Goal: Register for event/course

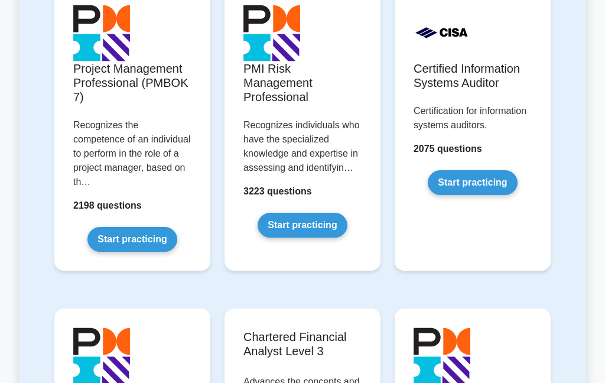
scroll to position [1198, 0]
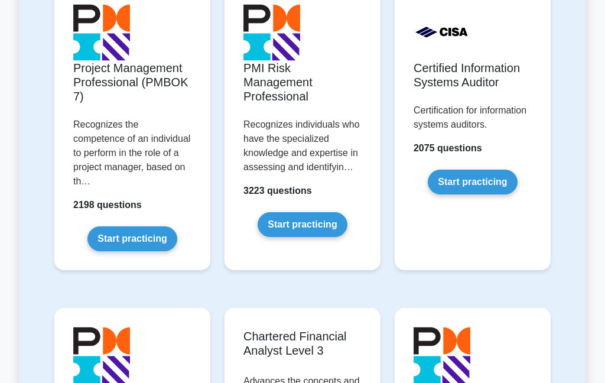
click at [142, 251] on link "Start practicing" at bounding box center [131, 238] width 89 height 25
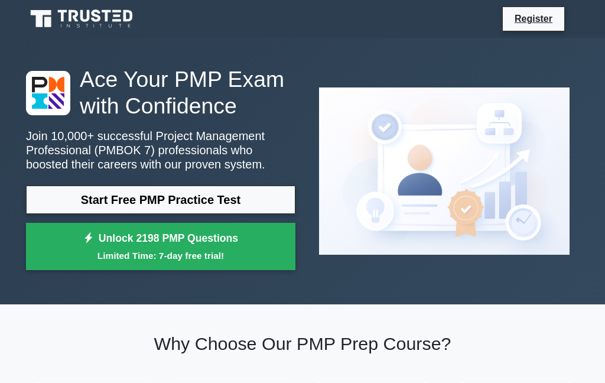
click at [189, 214] on link "Start Free PMP Practice Test" at bounding box center [160, 200] width 269 height 28
click at [180, 214] on link "Start Free PMP Practice Test" at bounding box center [160, 200] width 269 height 28
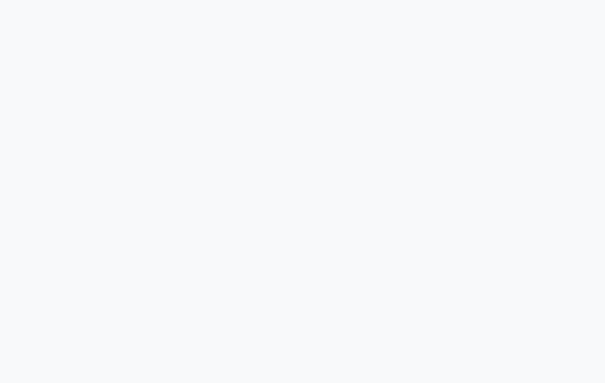
scroll to position [108, 0]
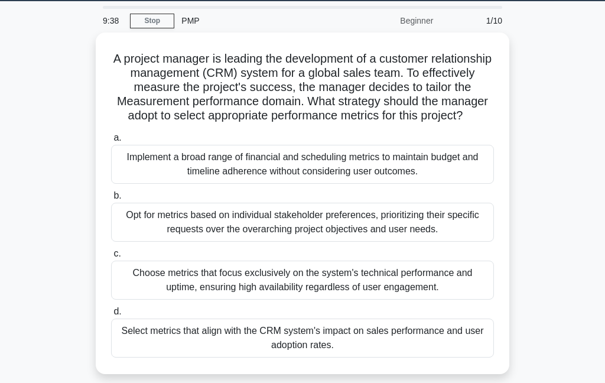
scroll to position [40, 0]
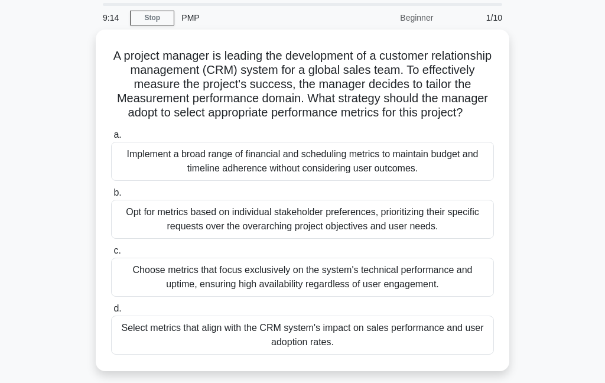
click at [422, 346] on div "Select metrics that align with the CRM system's impact on sales performance and…" at bounding box center [302, 334] width 383 height 39
click at [111, 313] on input "d. Select metrics that align with the CRM system's impact on sales performance …" at bounding box center [111, 309] width 0 height 8
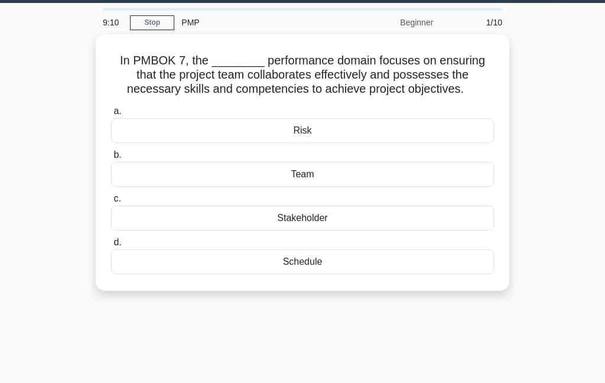
scroll to position [34, 0]
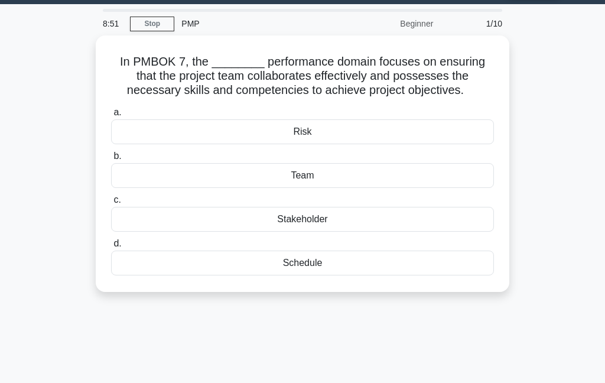
click at [386, 188] on div "Team" at bounding box center [302, 175] width 383 height 25
click at [111, 160] on input "b. Team" at bounding box center [111, 156] width 0 height 8
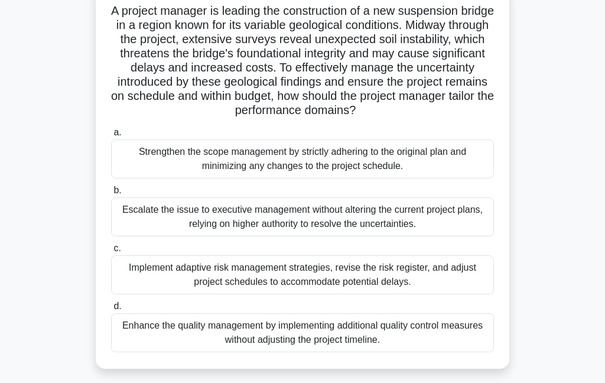
scroll to position [85, 0]
click at [331, 289] on div "Implement adaptive risk management strategies, revise the risk register, and ad…" at bounding box center [302, 274] width 383 height 39
click at [111, 252] on input "c. Implement adaptive risk management strategies, revise the risk register, and…" at bounding box center [111, 248] width 0 height 8
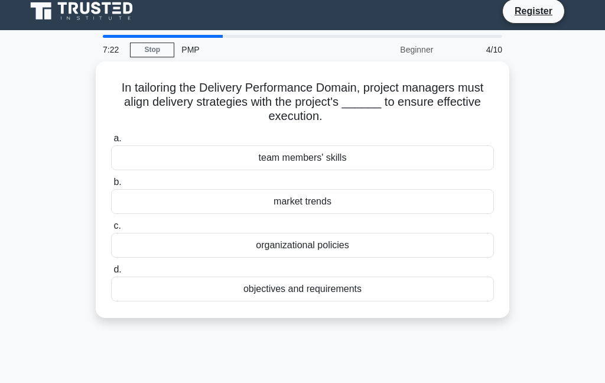
scroll to position [0, 0]
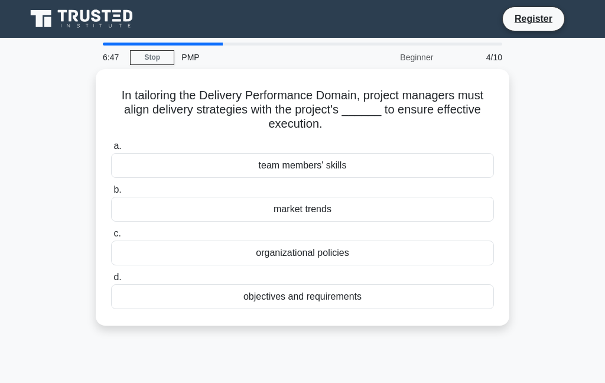
click at [403, 173] on div "team members' skills" at bounding box center [302, 165] width 383 height 25
click at [111, 150] on input "a. team members' skills" at bounding box center [111, 146] width 0 height 8
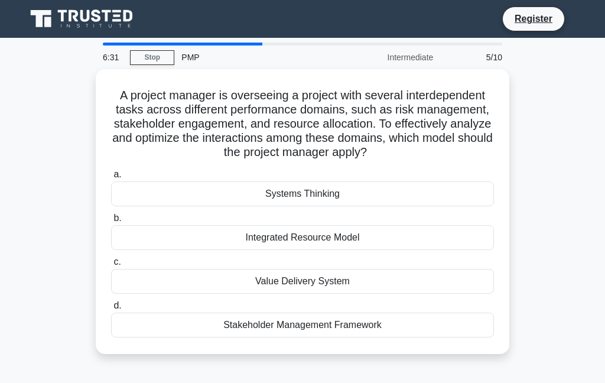
click at [398, 250] on div "Integrated Resource Model" at bounding box center [302, 237] width 383 height 25
click at [111, 222] on input "b. Integrated Resource Model" at bounding box center [111, 218] width 0 height 8
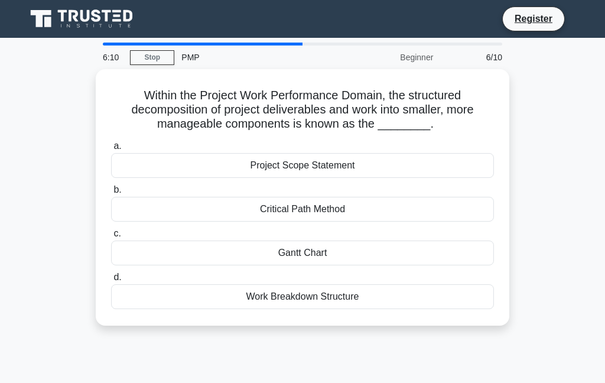
click at [336, 299] on div "Work Breakdown Structure" at bounding box center [302, 296] width 383 height 25
click at [111, 281] on input "d. Work Breakdown Structure" at bounding box center [111, 278] width 0 height 8
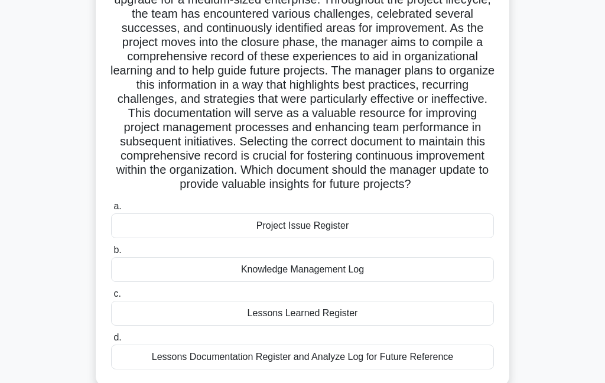
scroll to position [119, 0]
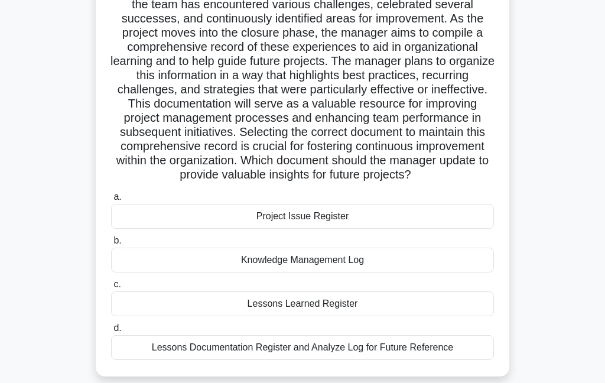
click at [395, 360] on div "Lessons Documentation Register and Analyze Log for Future Reference" at bounding box center [302, 347] width 383 height 25
click at [111, 332] on input "d. Lessons Documentation Register and Analyze Log for Future Reference" at bounding box center [111, 328] width 0 height 8
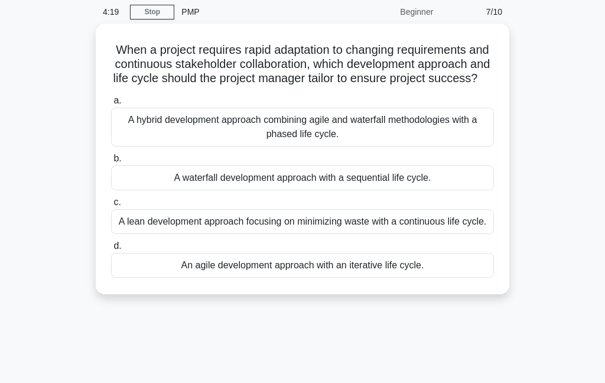
scroll to position [44, 0]
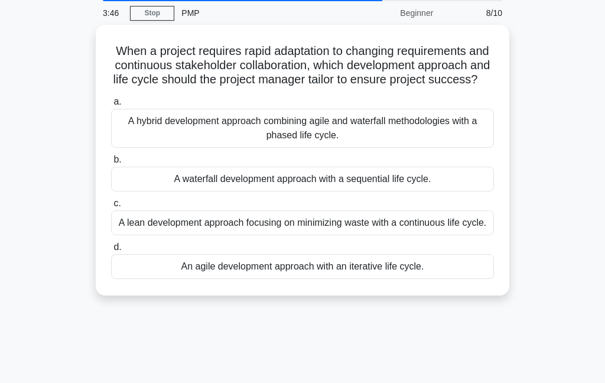
click at [424, 279] on div "An agile development approach with an iterative life cycle." at bounding box center [302, 266] width 383 height 25
click at [111, 251] on input "d. An agile development approach with an iterative life cycle." at bounding box center [111, 247] width 0 height 8
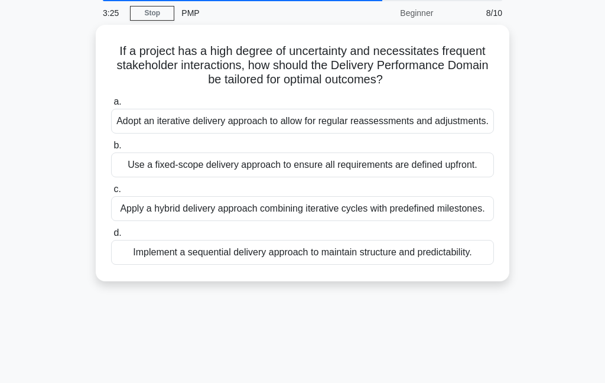
click at [457, 130] on div "Adopt an iterative delivery approach to allow for regular reassessments and adj…" at bounding box center [302, 121] width 383 height 25
click at [111, 106] on input "a. Adopt an iterative delivery approach to allow for regular reassessments and …" at bounding box center [111, 102] width 0 height 8
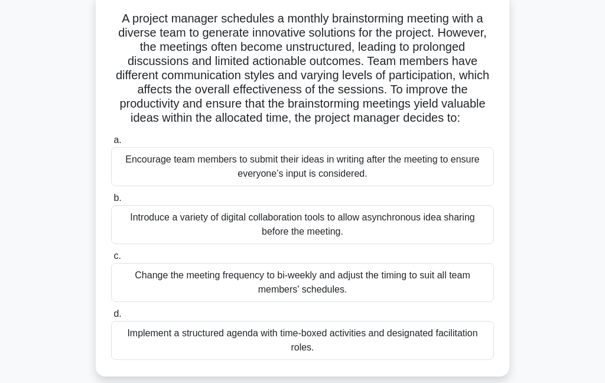
scroll to position [79, 0]
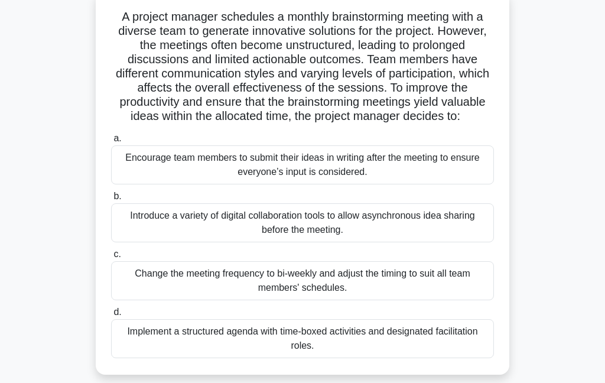
click at [356, 358] on div "Implement a structured agenda with time-boxed activities and designated facilit…" at bounding box center [302, 338] width 383 height 39
click at [111, 316] on input "d. Implement a structured agenda with time-boxed activities and designated faci…" at bounding box center [111, 312] width 0 height 8
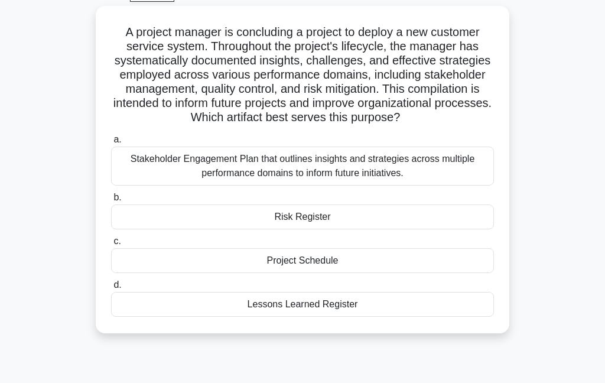
scroll to position [64, 0]
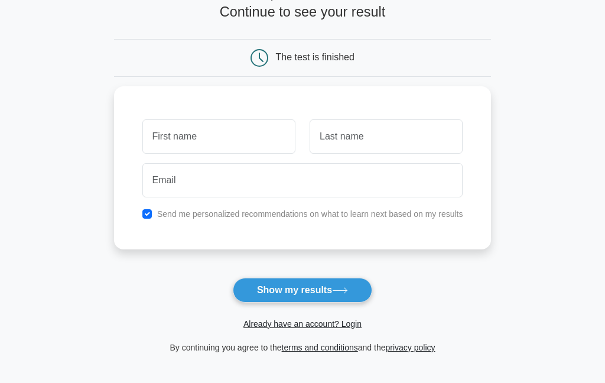
click at [147, 129] on input "text" at bounding box center [218, 136] width 153 height 34
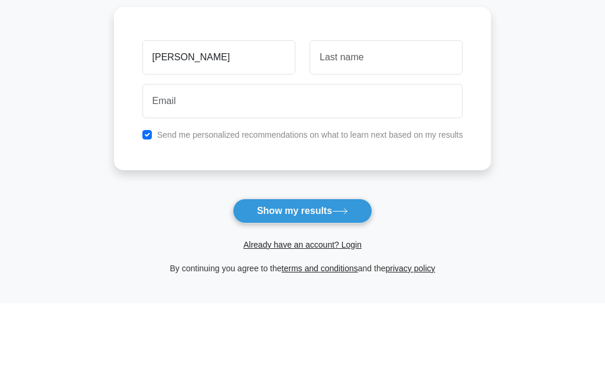
type input "[PERSON_NAME]"
click at [386, 120] on input "text" at bounding box center [386, 137] width 153 height 34
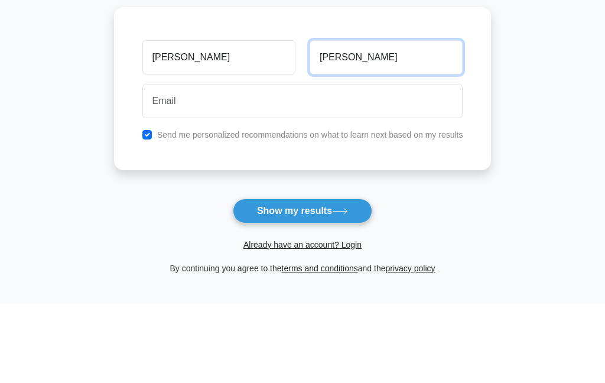
type input "Kumar"
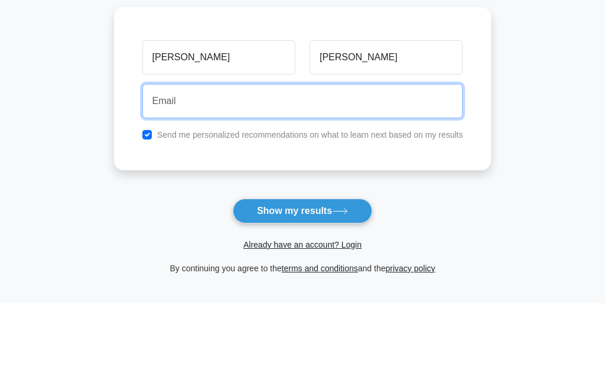
click at [229, 164] on input "email" at bounding box center [302, 181] width 321 height 34
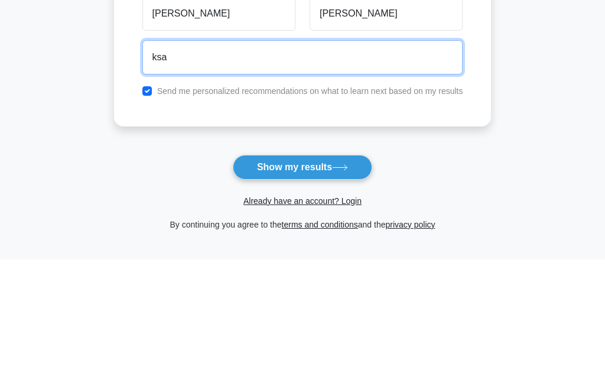
type input "ksajiths@gmail.com"
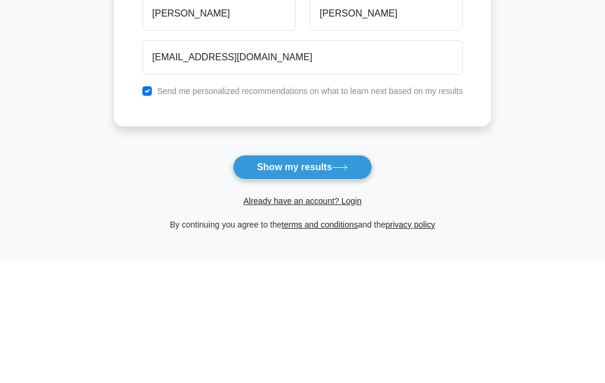
scroll to position [203, 0]
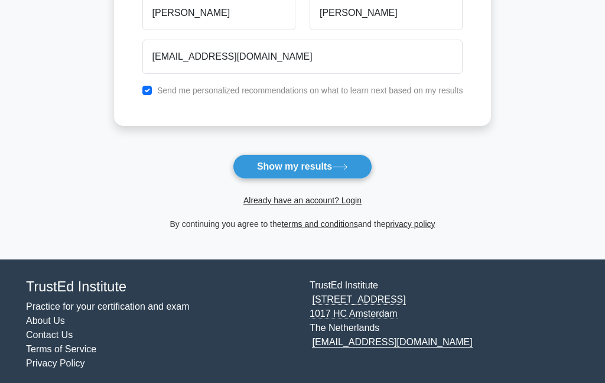
click at [321, 172] on button "Show my results" at bounding box center [302, 166] width 139 height 25
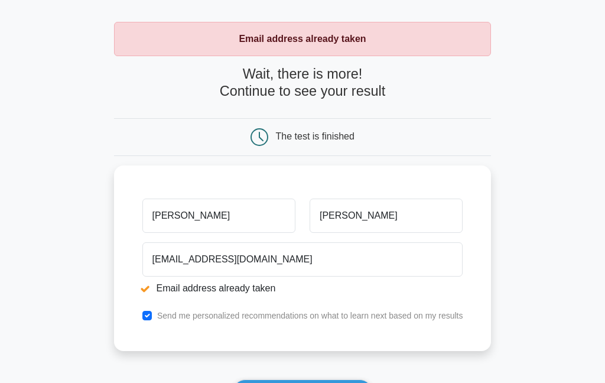
scroll to position [55, 0]
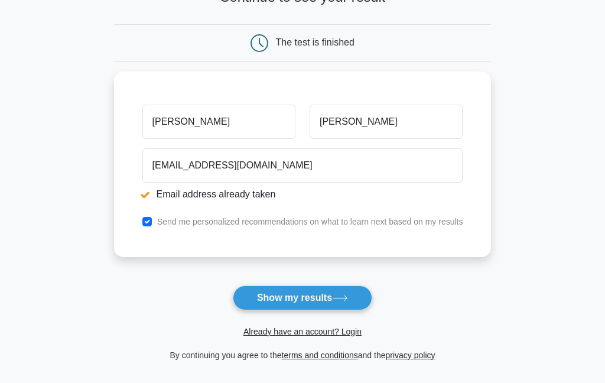
scroll to position [138, 0]
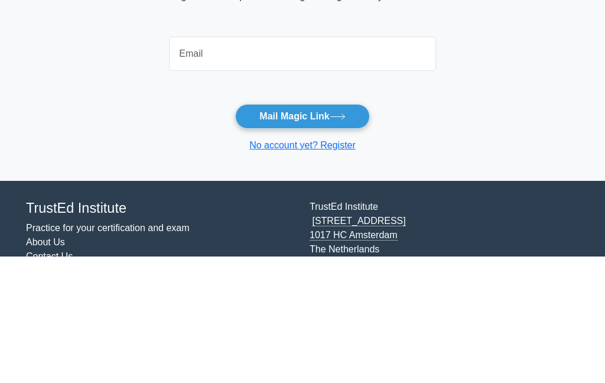
click at [69, 95] on main "Easy login with a magic link in your mailbox Log in without a password using th…" at bounding box center [302, 172] width 605 height 269
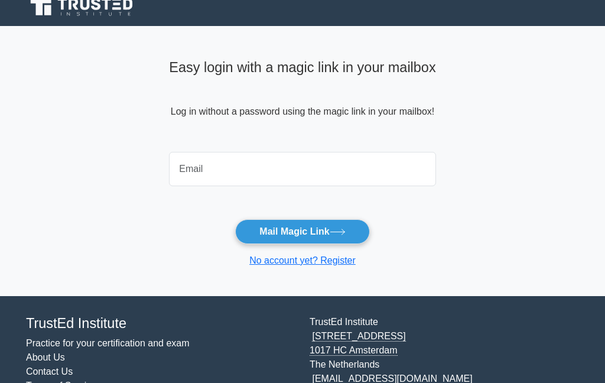
scroll to position [12, 0]
